Goal: Transaction & Acquisition: Purchase product/service

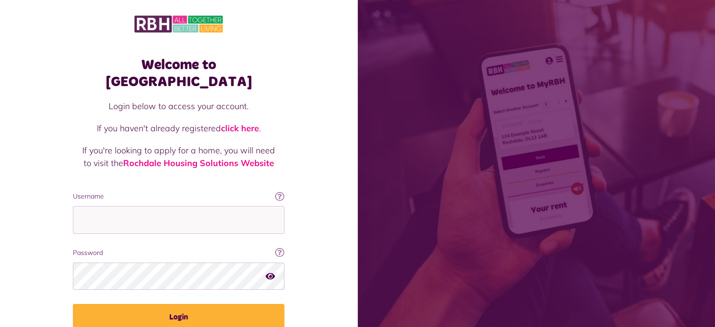
type input "**********"
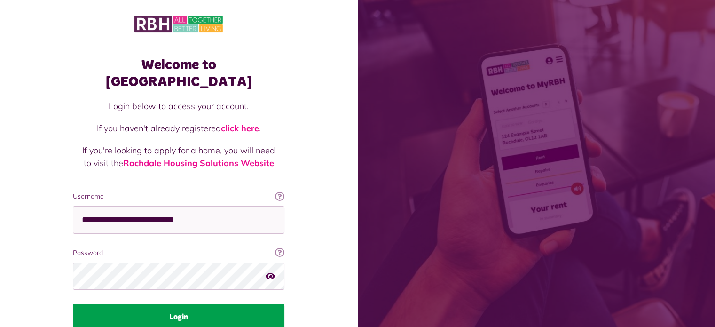
click at [206, 304] on button "Login" at bounding box center [178, 317] width 211 height 26
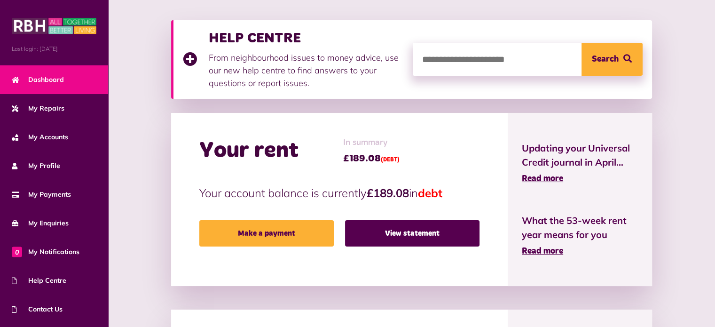
scroll to position [123, 0]
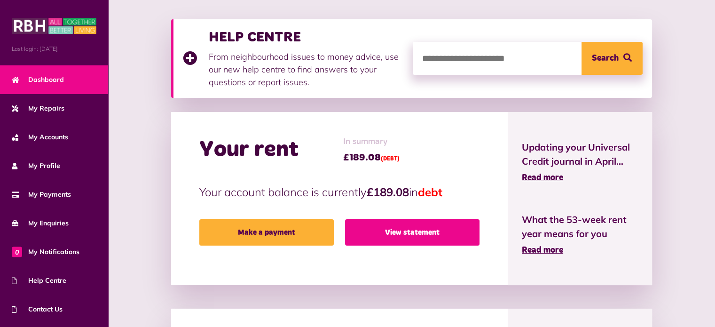
click at [460, 232] on link "View statement" at bounding box center [412, 232] width 134 height 26
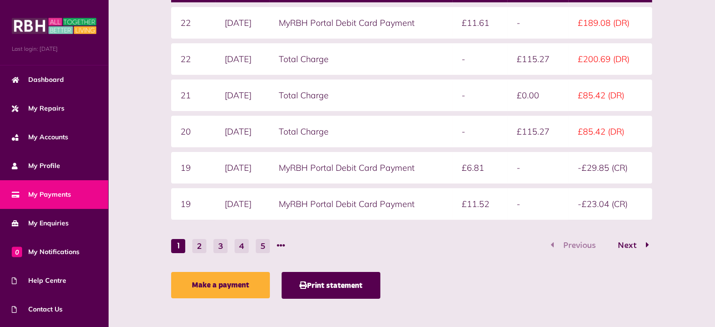
scroll to position [220, 0]
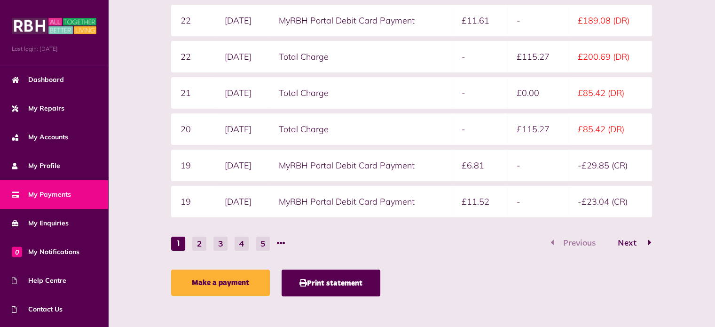
click at [633, 240] on span "Next" at bounding box center [626, 243] width 33 height 8
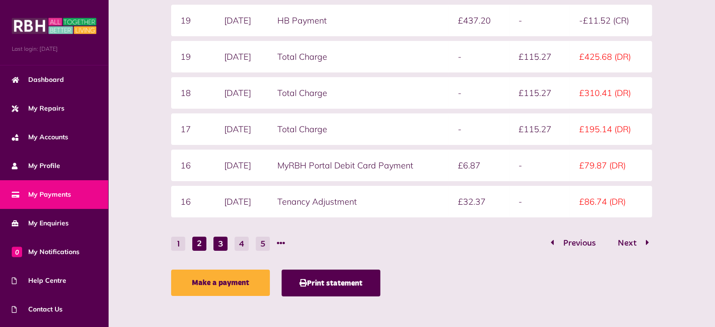
click at [220, 242] on button "3" at bounding box center [220, 243] width 14 height 14
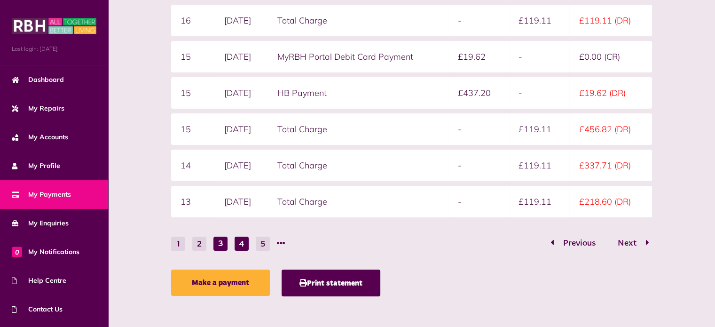
click at [242, 243] on button "4" at bounding box center [242, 243] width 14 height 14
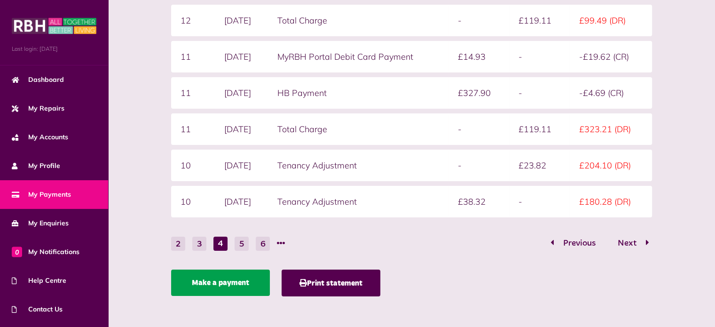
click at [221, 283] on link "Make a payment" at bounding box center [220, 282] width 99 height 26
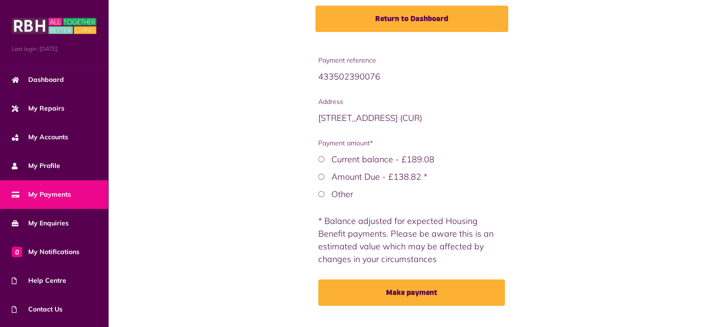
scroll to position [125, 0]
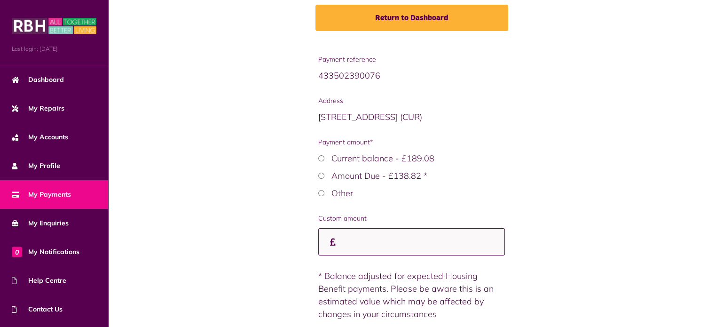
click at [358, 242] on input "Custom amount" at bounding box center [411, 242] width 187 height 28
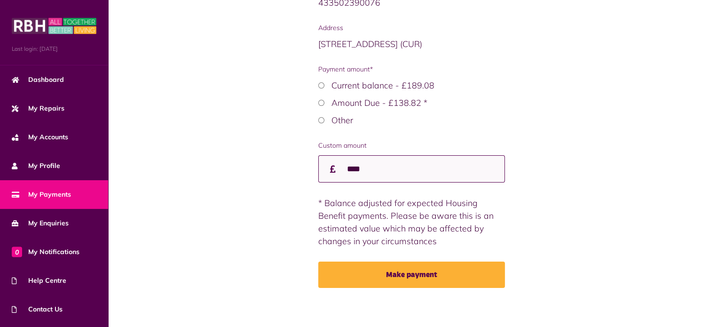
scroll to position [201, 0]
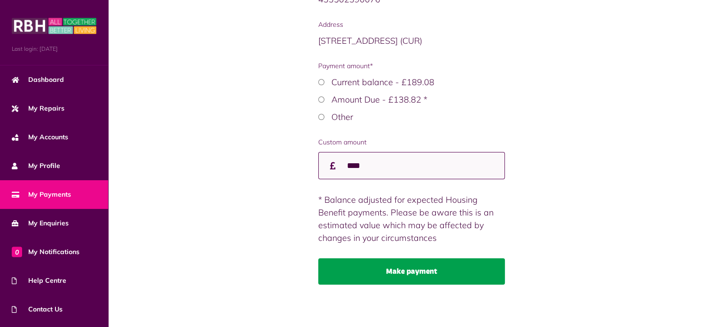
type input "****"
click at [411, 272] on button "Make payment" at bounding box center [411, 271] width 187 height 26
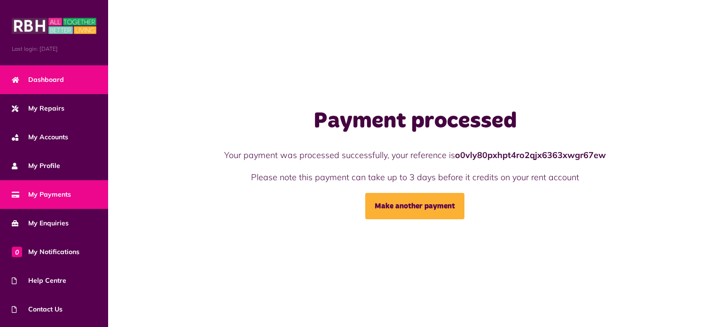
click at [39, 75] on span "Dashboard" at bounding box center [38, 80] width 52 height 10
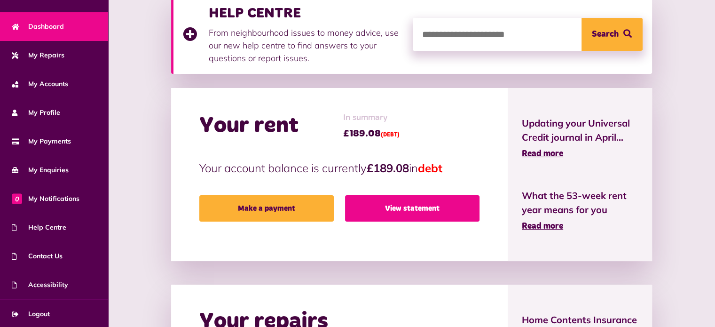
scroll to position [148, 0]
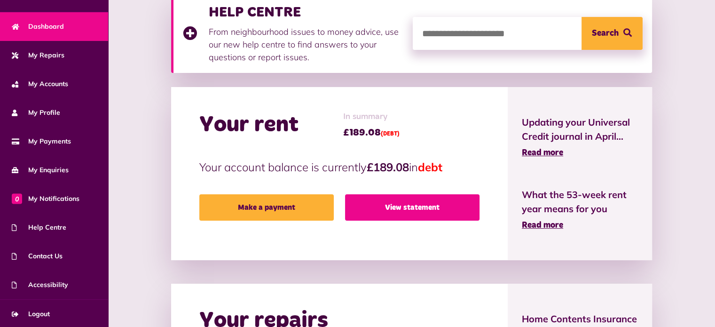
click at [425, 208] on link "View statement" at bounding box center [412, 207] width 134 height 26
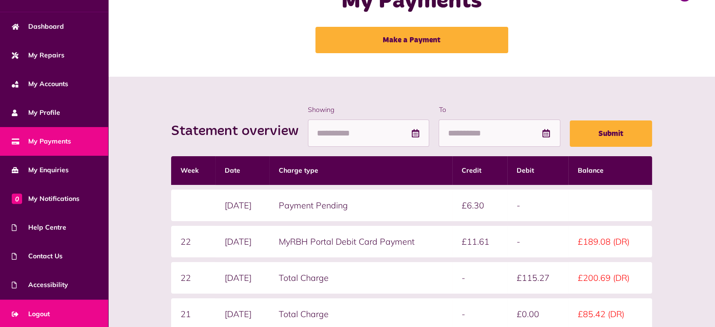
scroll to position [36, 0]
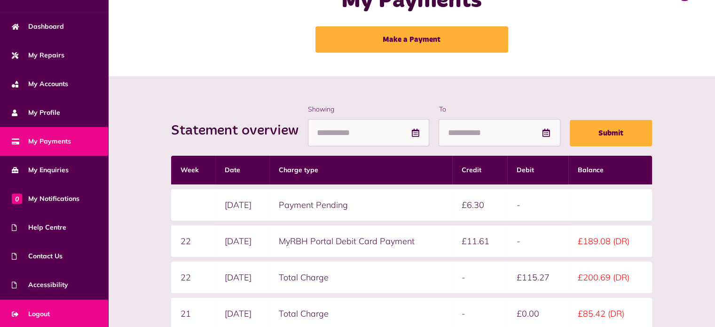
click at [43, 315] on span "Logout" at bounding box center [31, 314] width 38 height 10
